Goal: Go to known website: Go to known website

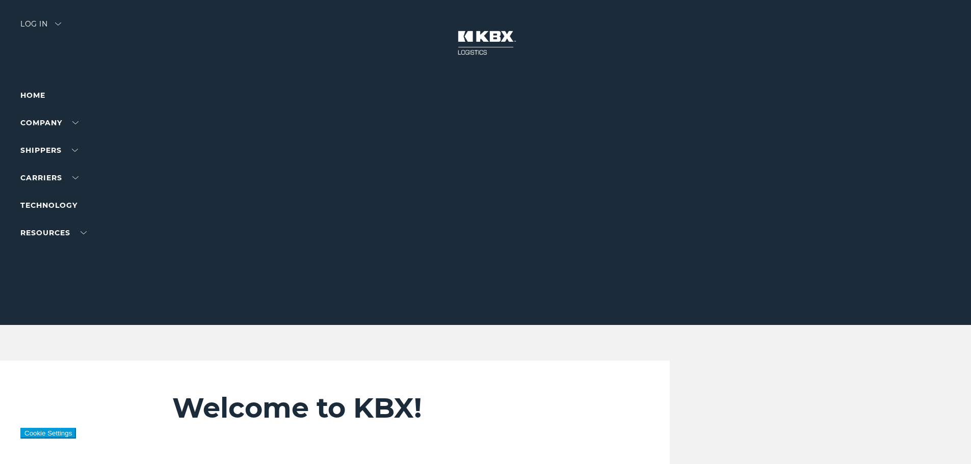
click at [53, 25] on div "Log in" at bounding box center [40, 27] width 41 height 15
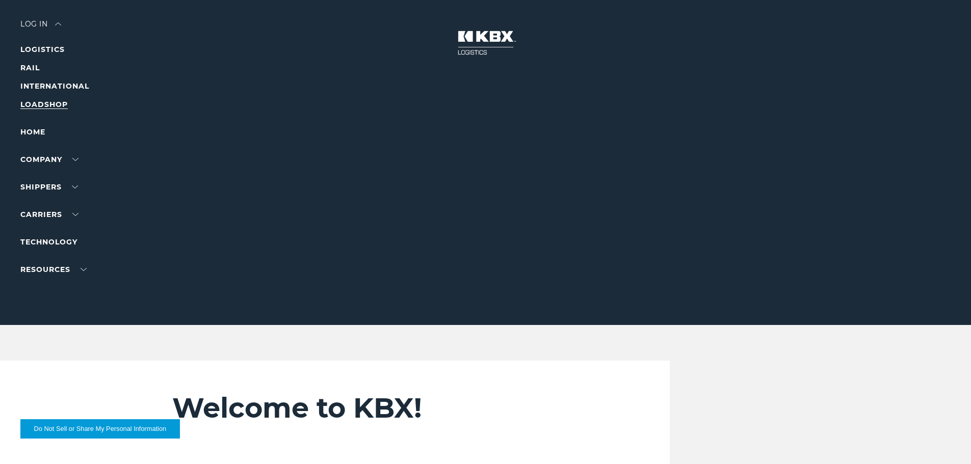
click at [55, 101] on link "LOADSHOP" at bounding box center [43, 104] width 47 height 9
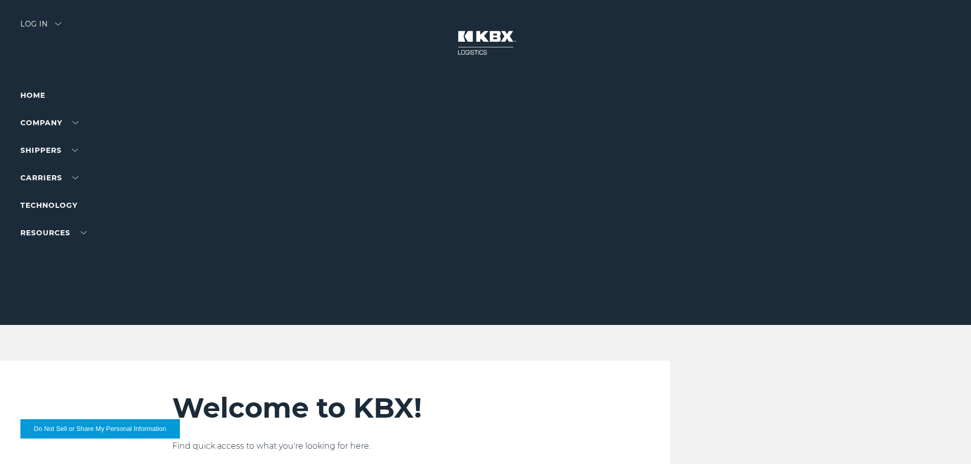
click at [59, 29] on div "Log in" at bounding box center [40, 27] width 41 height 15
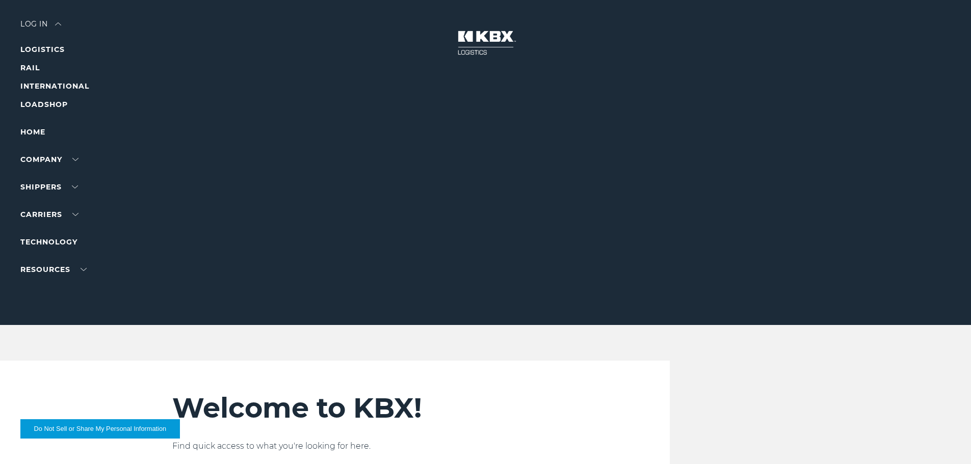
click at [34, 20] on div "Log in" at bounding box center [40, 27] width 41 height 15
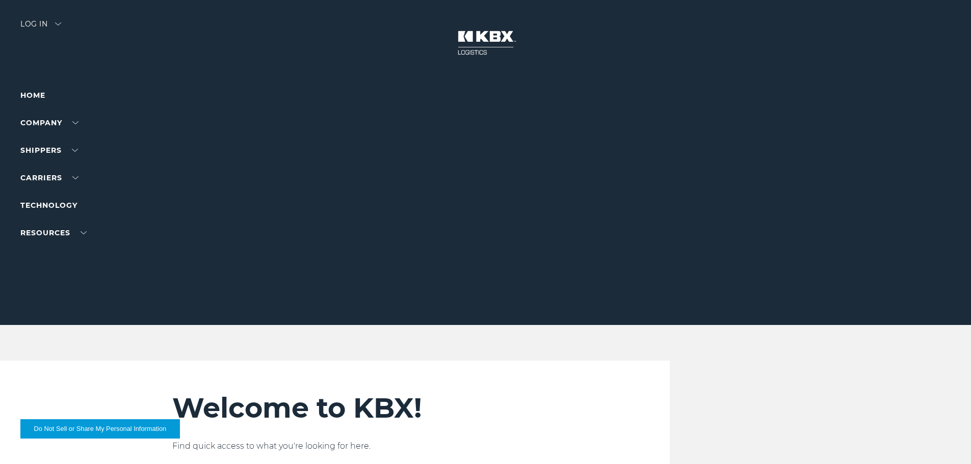
click at [34, 20] on div "Log in" at bounding box center [40, 27] width 41 height 15
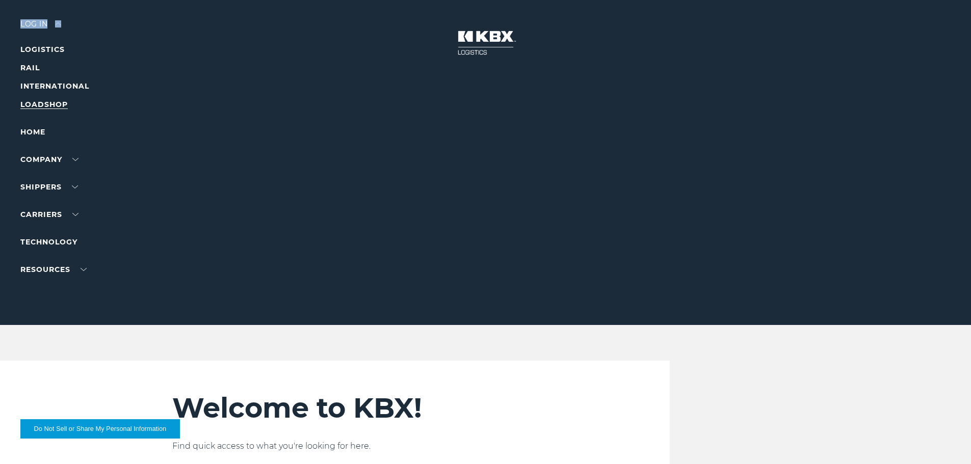
click at [53, 105] on link "LOADSHOP" at bounding box center [43, 104] width 47 height 9
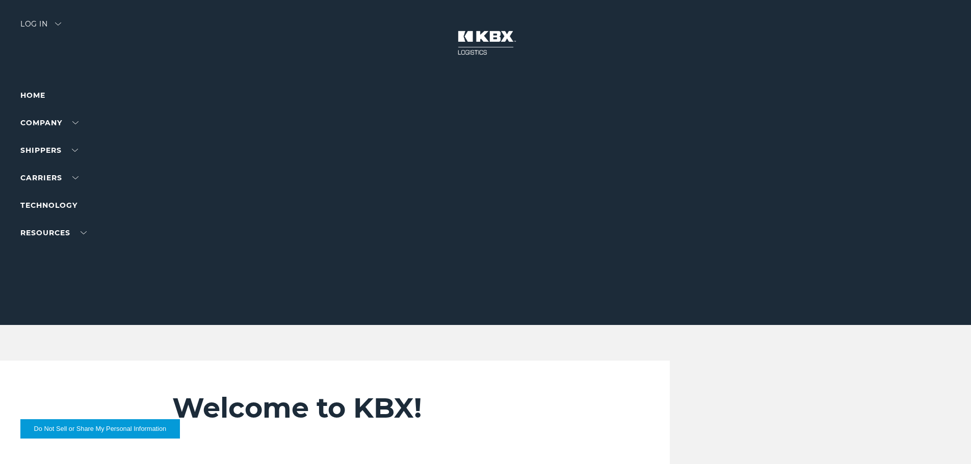
click at [50, 24] on div "Log in" at bounding box center [40, 27] width 41 height 15
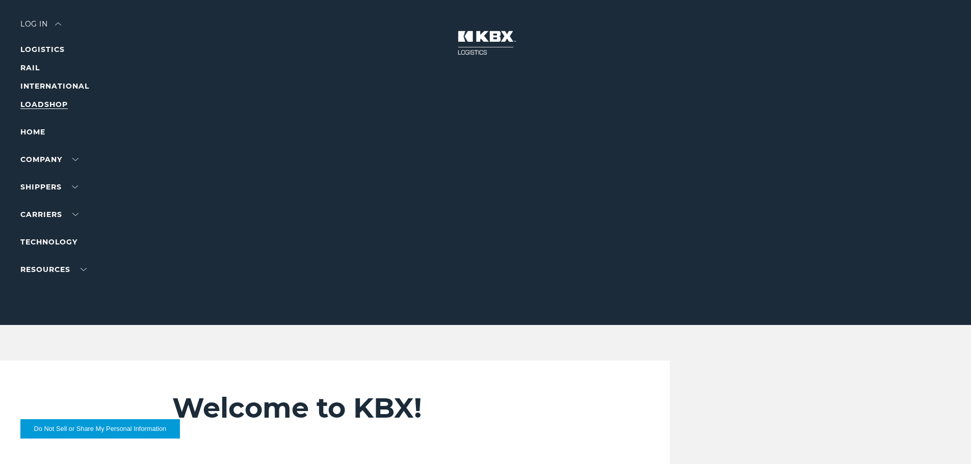
click at [49, 104] on link "LOADSHOP" at bounding box center [43, 104] width 47 height 9
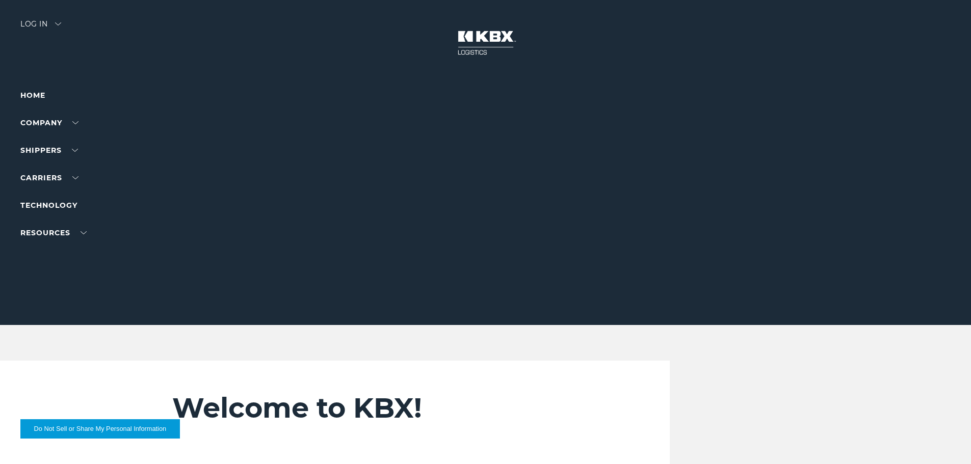
click at [44, 20] on div "Log in" at bounding box center [40, 27] width 41 height 15
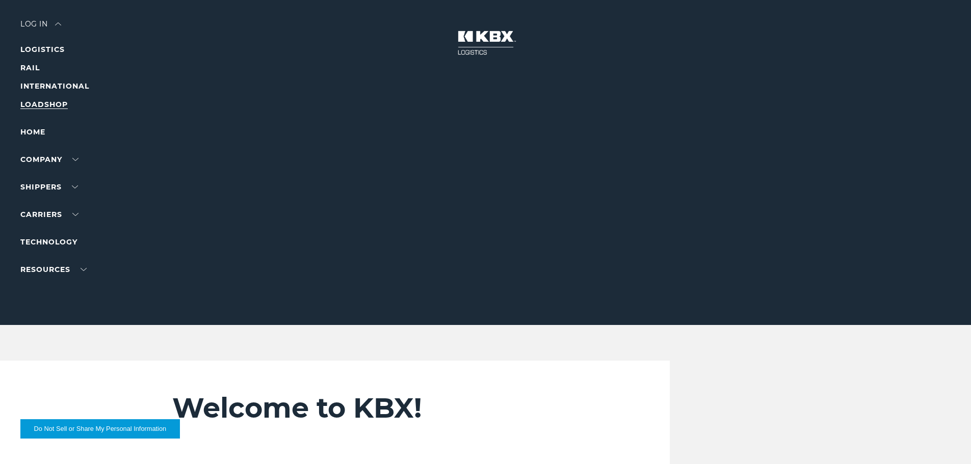
click at [52, 104] on link "LOADSHOP" at bounding box center [43, 104] width 47 height 9
